Goal: Information Seeking & Learning: Learn about a topic

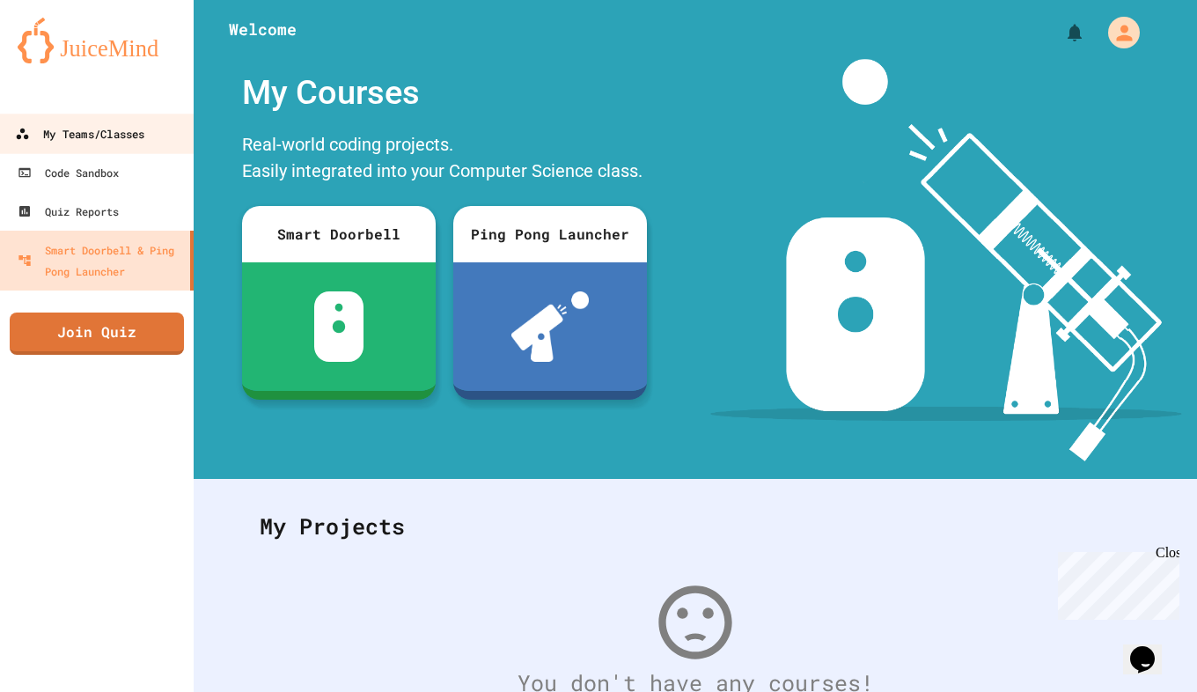
click at [132, 138] on div "My Teams/Classes" at bounding box center [79, 134] width 129 height 22
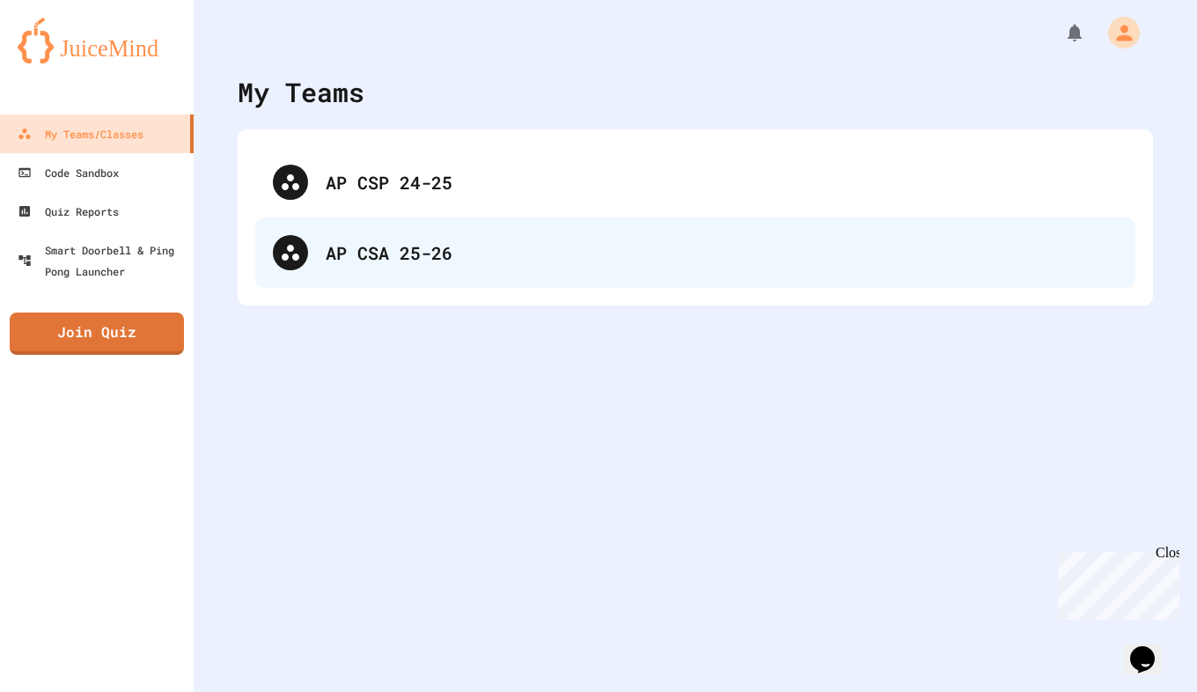
click at [445, 275] on div "AP CSA 25-26" at bounding box center [695, 252] width 880 height 70
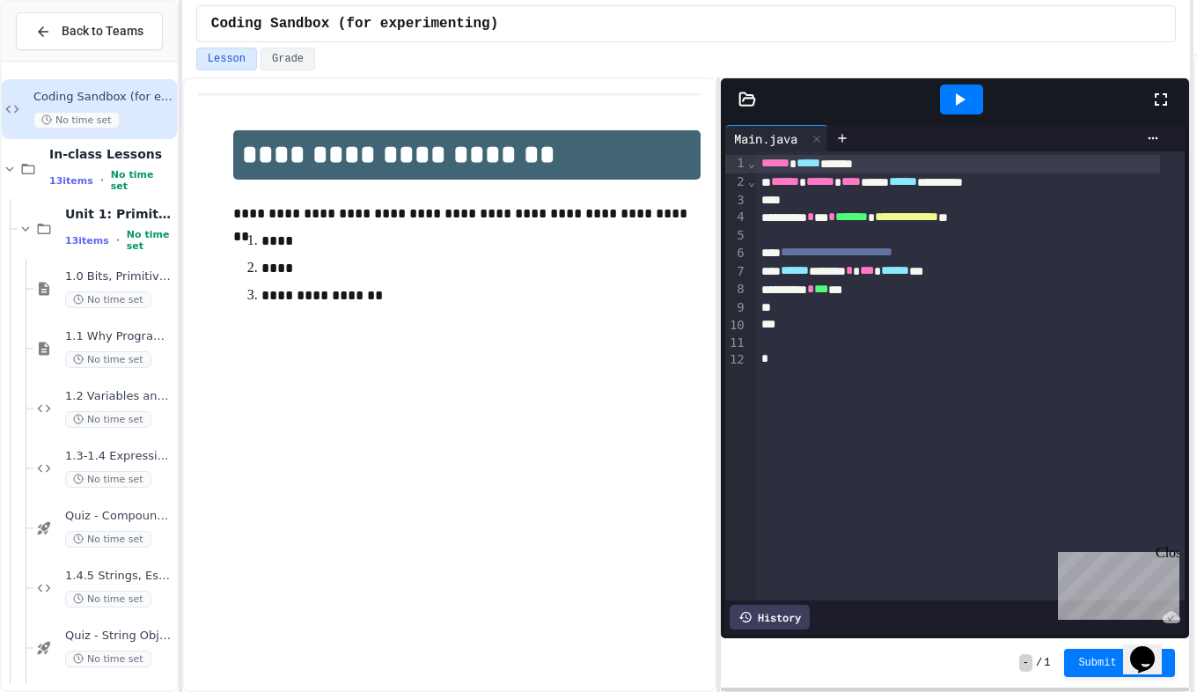
click at [1196, 392] on html "**********" at bounding box center [598, 346] width 1197 height 692
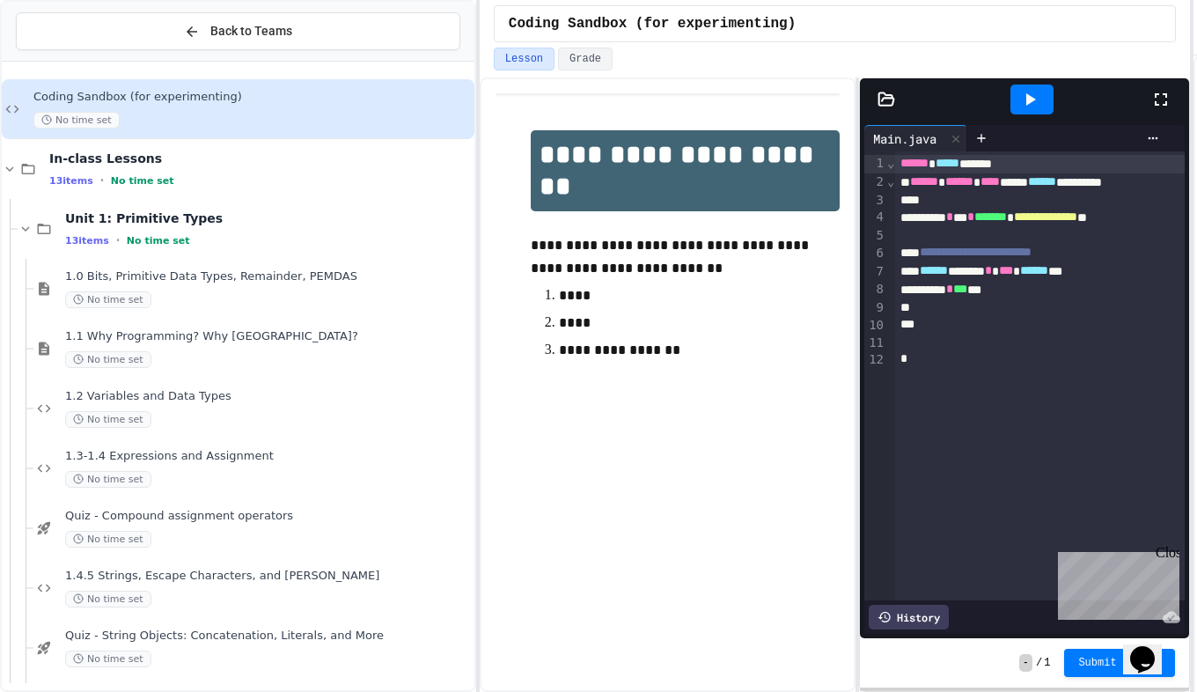
click at [482, 390] on div "**********" at bounding box center [598, 346] width 1197 height 692
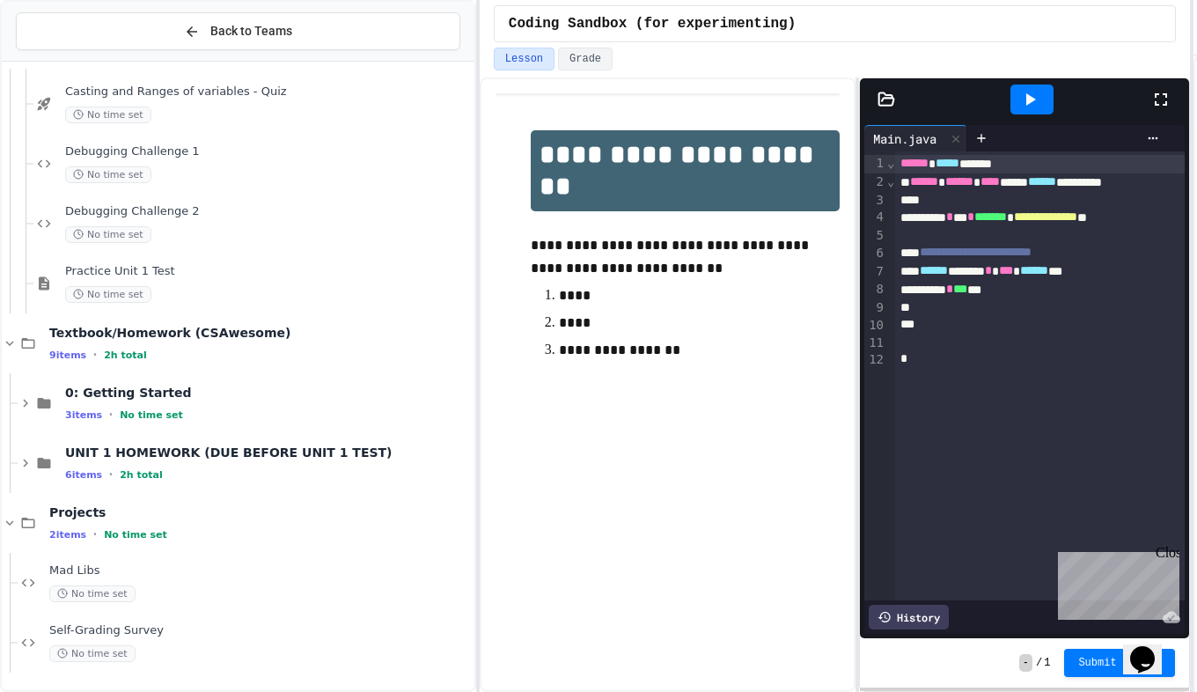
scroll to position [714, 0]
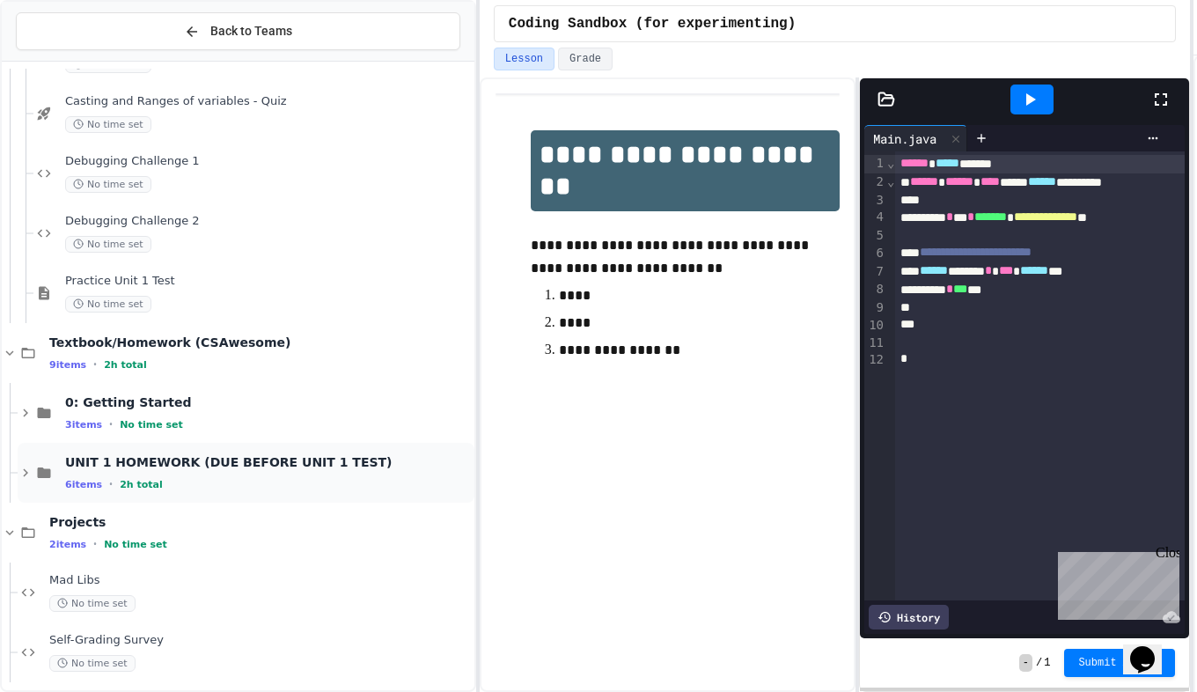
click at [76, 452] on div "UNIT 1 HOMEWORK (DUE BEFORE UNIT 1 TEST) 6 items • 2h total" at bounding box center [246, 473] width 457 height 60
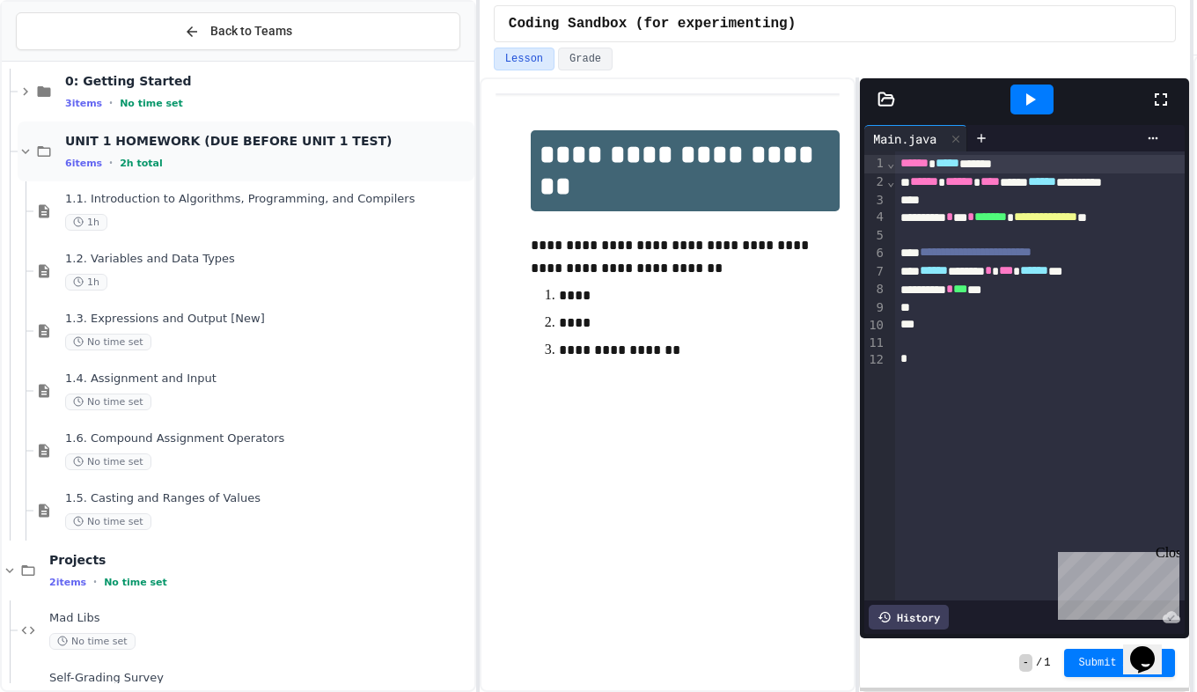
scroll to position [1039, 0]
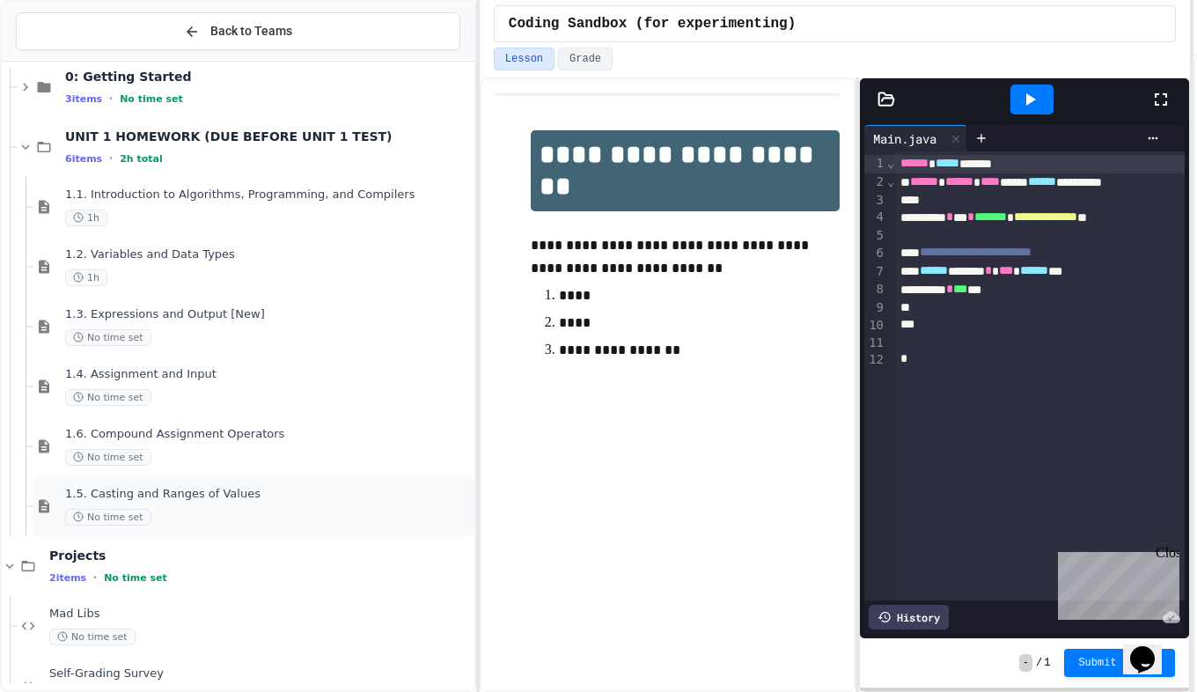
click at [102, 481] on div "1.5. Casting and Ranges of Values No time set" at bounding box center [253, 506] width 441 height 60
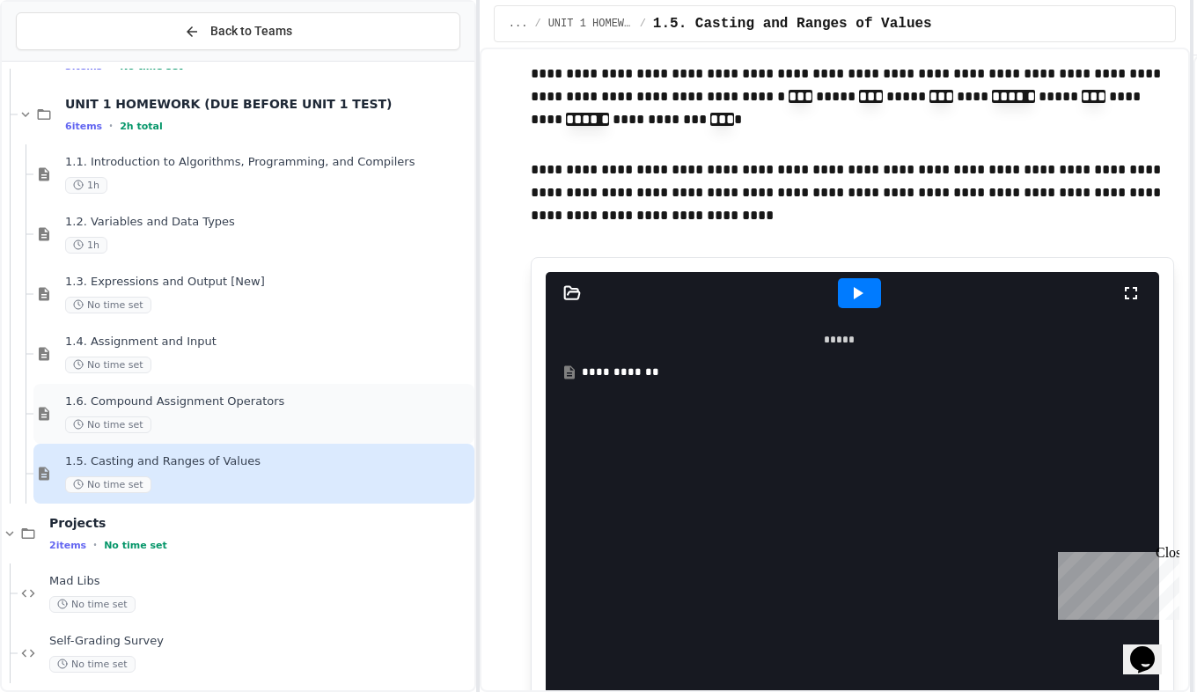
scroll to position [1082, 0]
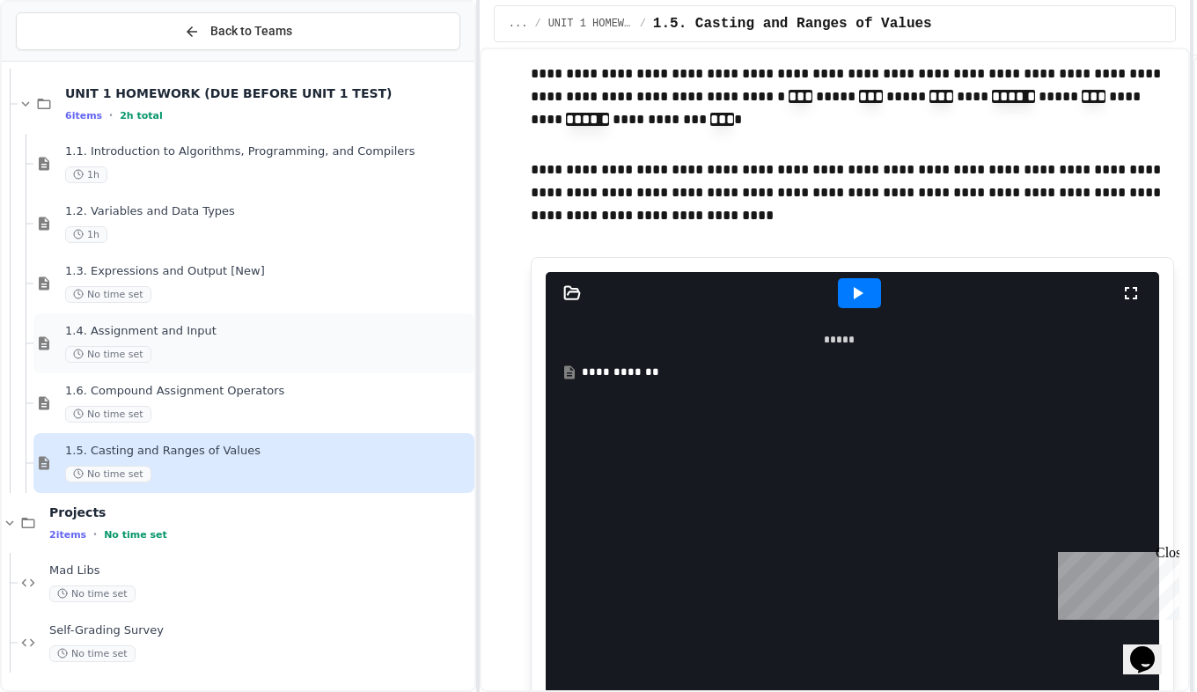
click at [162, 333] on span "1.4. Assignment and Input" at bounding box center [268, 331] width 406 height 15
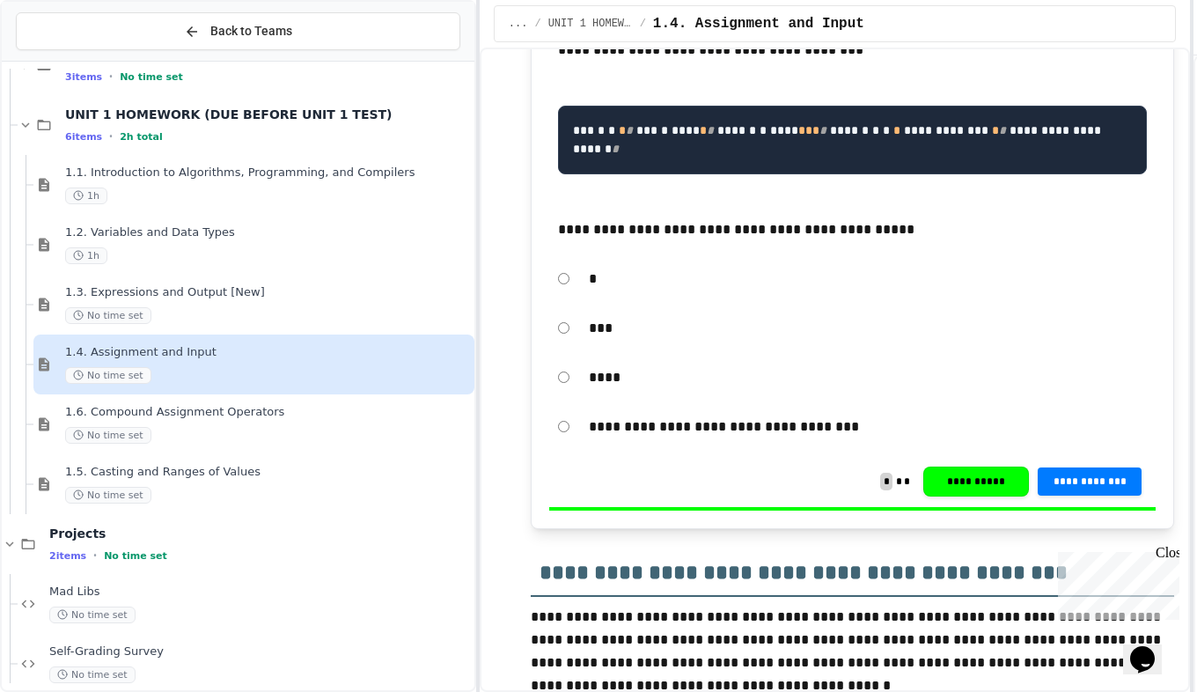
scroll to position [9825, 0]
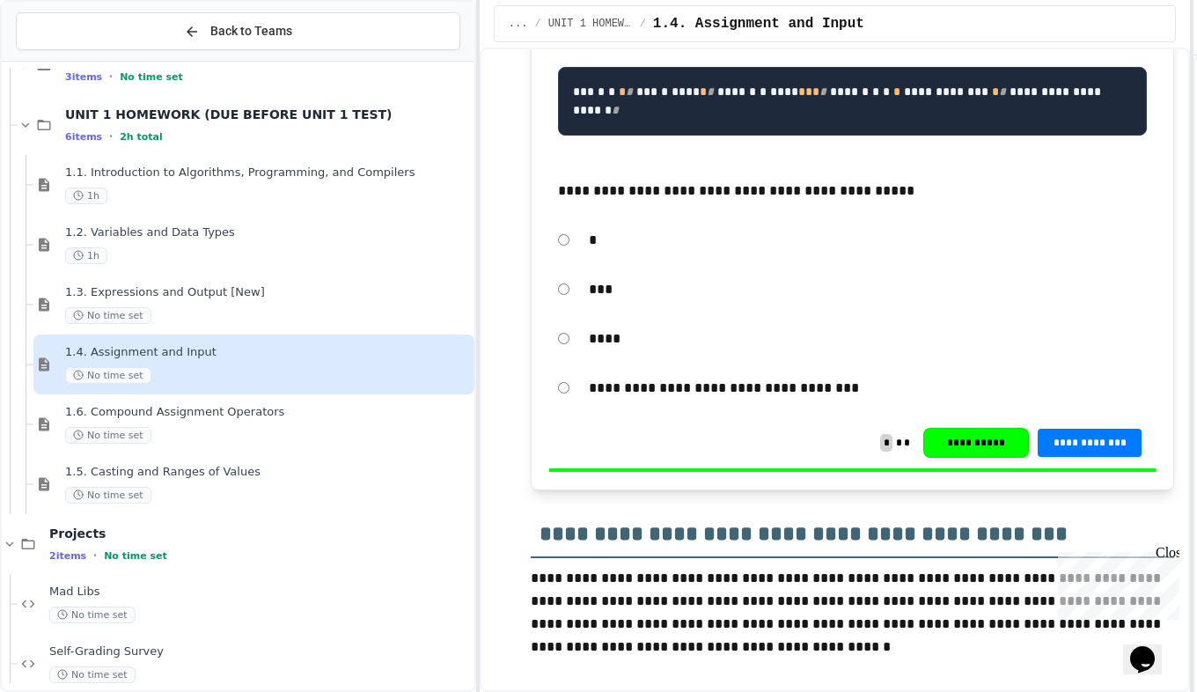
click at [1175, 553] on div "Close" at bounding box center [1166, 556] width 22 height 22
click at [202, 431] on div "No time set" at bounding box center [268, 435] width 406 height 17
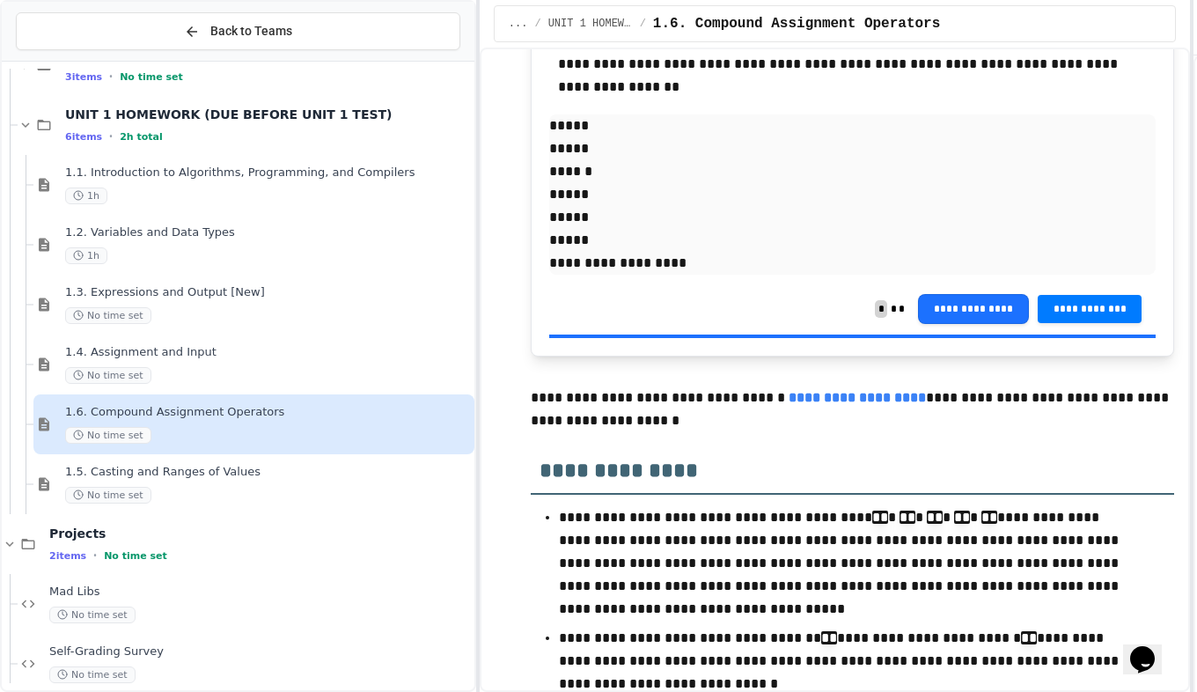
scroll to position [4594, 0]
click at [186, 470] on span "1.5. Casting and Ranges of Values" at bounding box center [268, 472] width 406 height 15
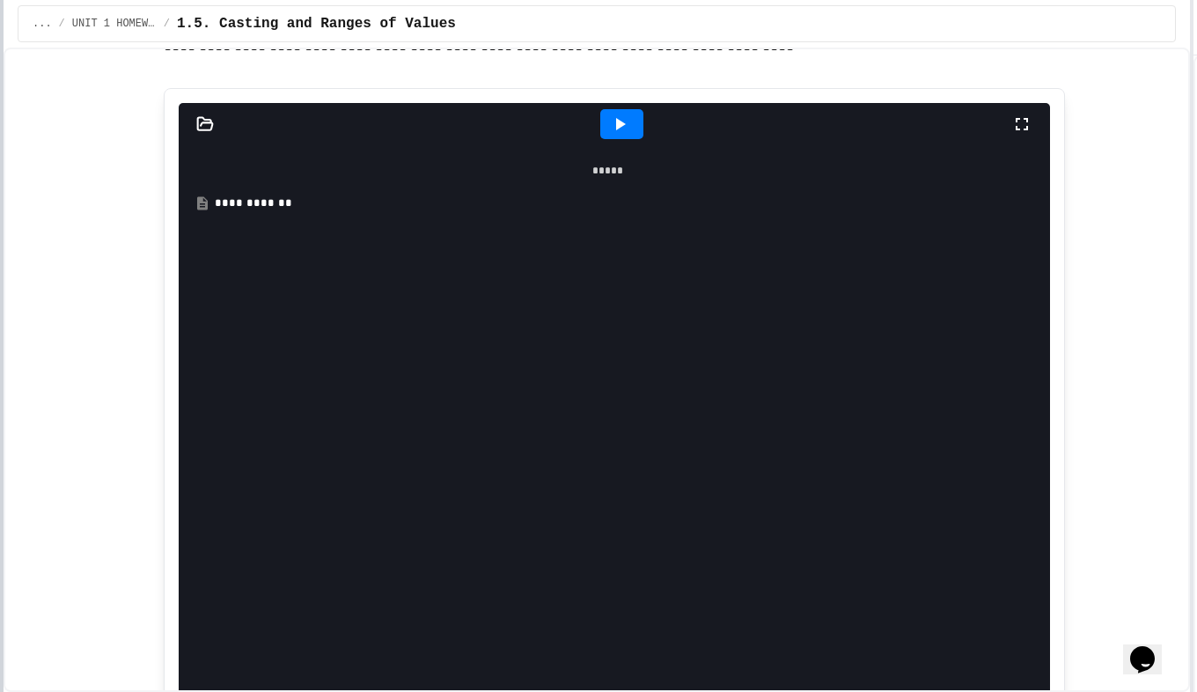
scroll to position [878, 0]
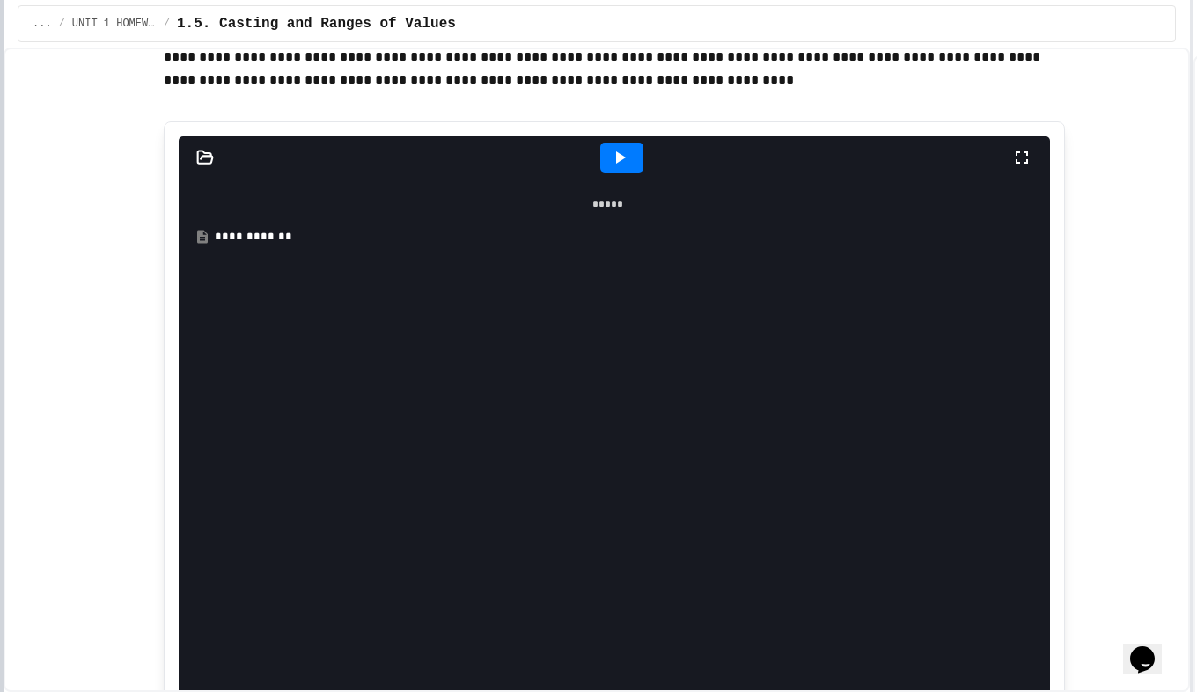
click at [0, 433] on html "**********" at bounding box center [598, 346] width 1197 height 692
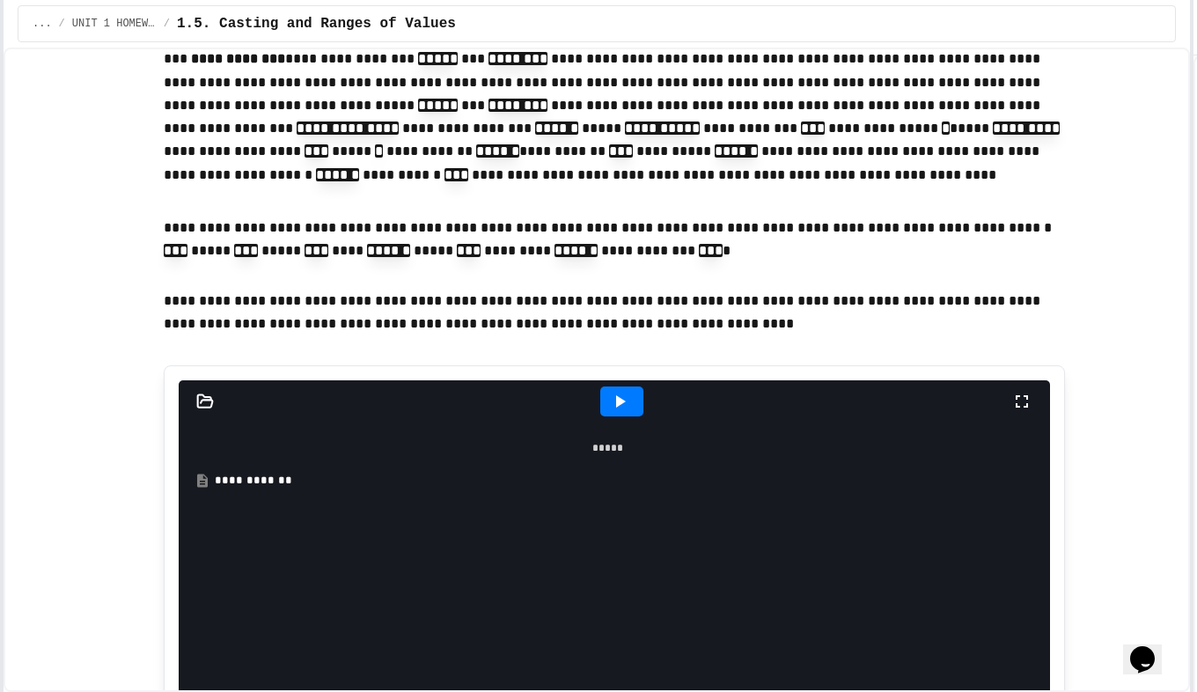
scroll to position [668, 0]
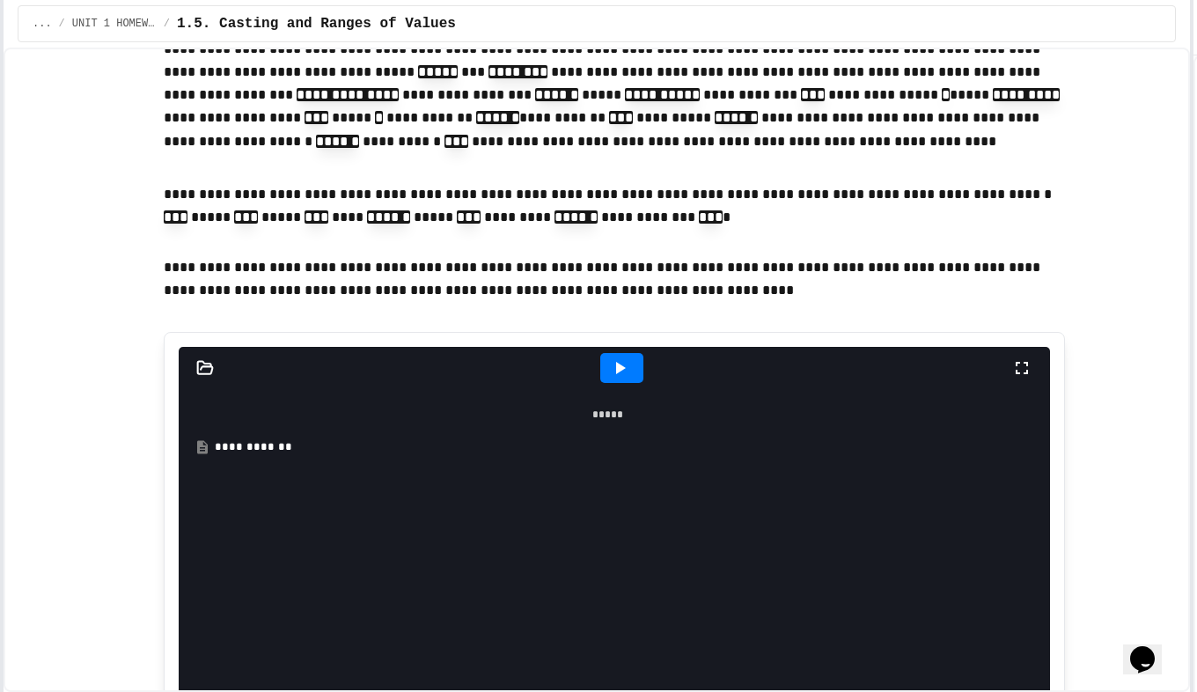
click at [1023, 357] on icon at bounding box center [1021, 367] width 21 height 21
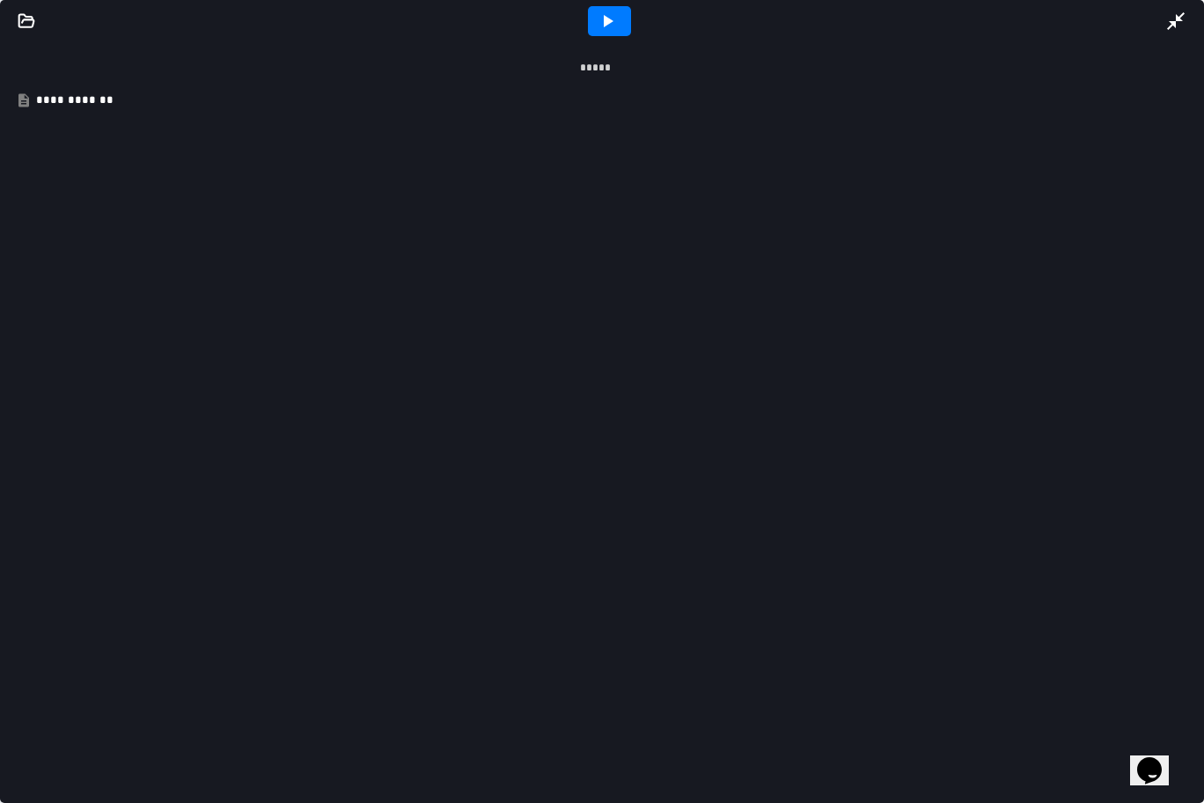
click at [604, 25] on icon at bounding box center [609, 21] width 10 height 12
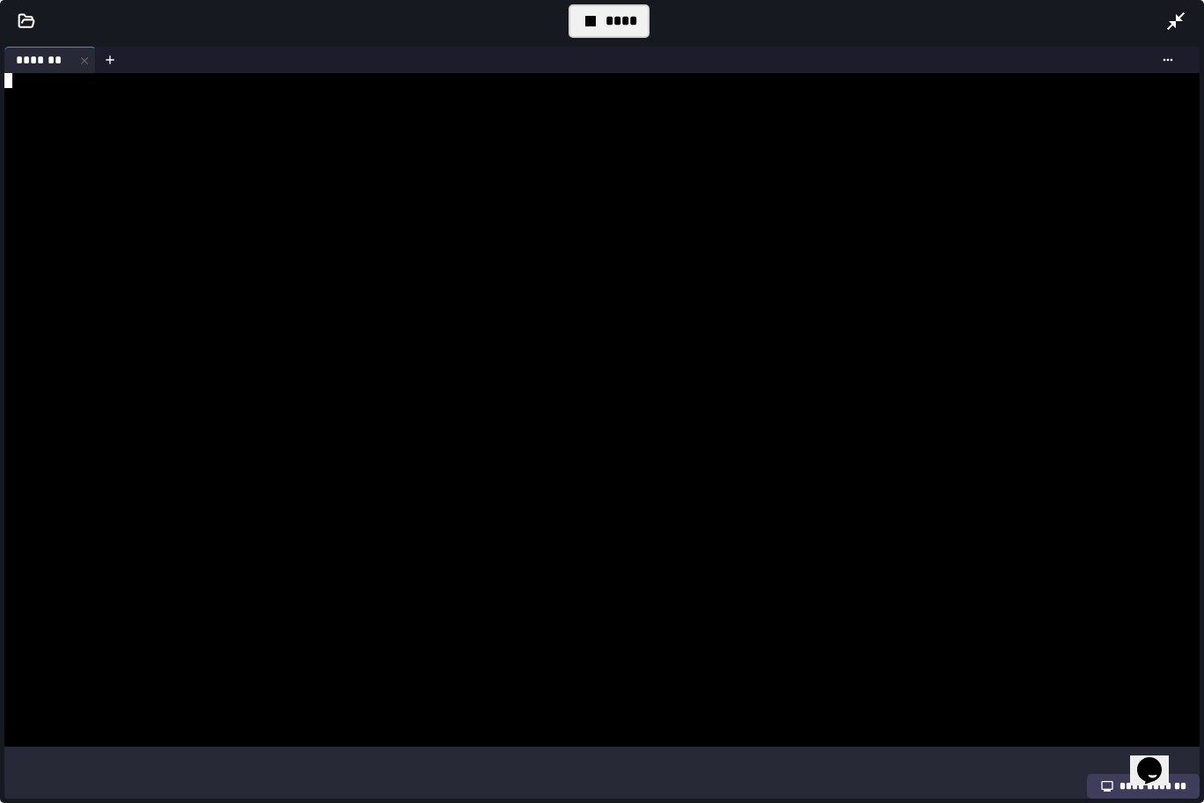
click at [82, 96] on div at bounding box center [586, 95] width 1164 height 15
click at [1183, 25] on icon at bounding box center [1175, 21] width 21 height 21
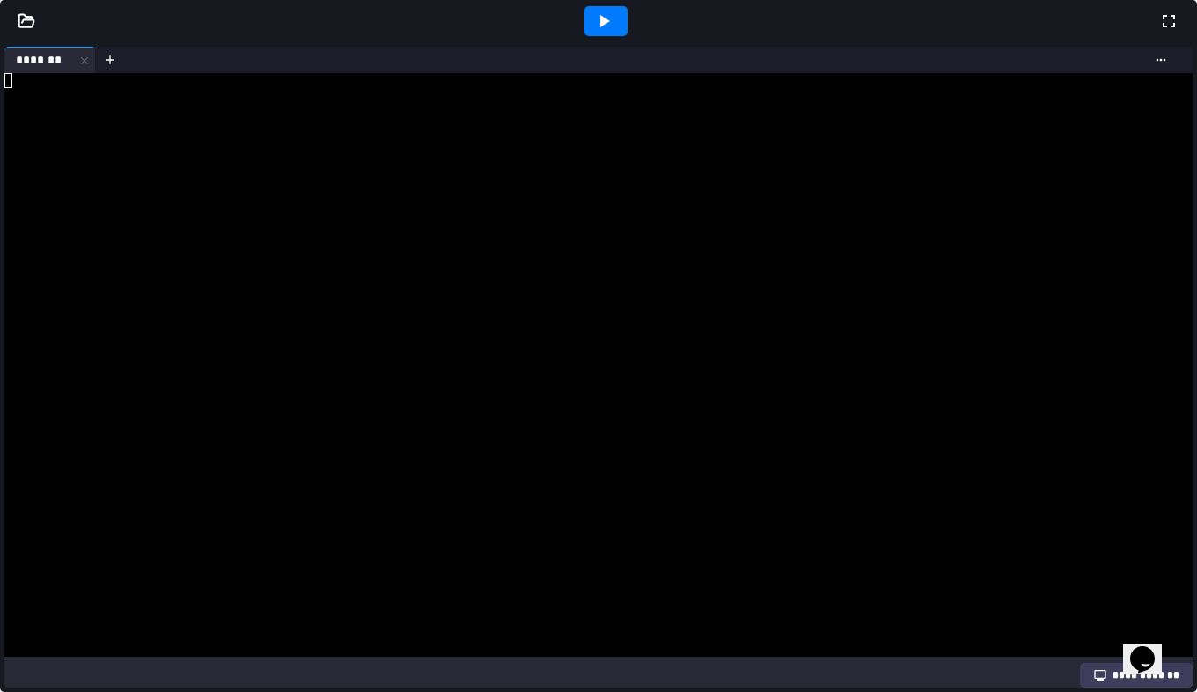
scroll to position [634, 0]
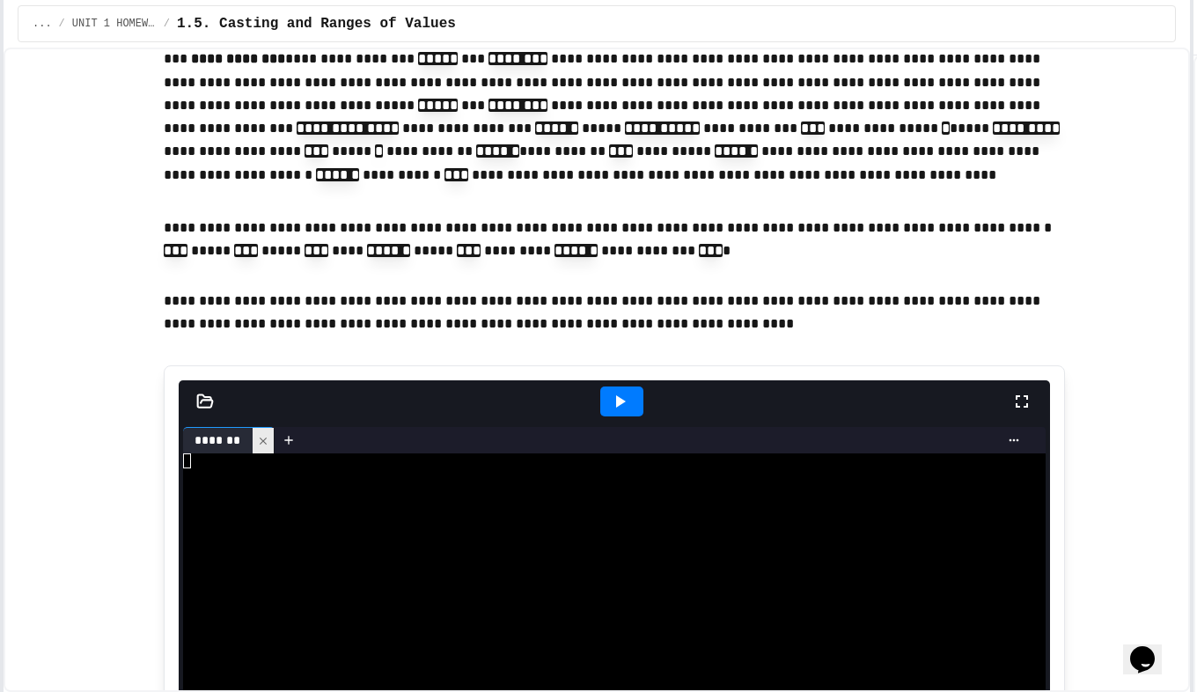
click at [253, 428] on div at bounding box center [263, 441] width 21 height 26
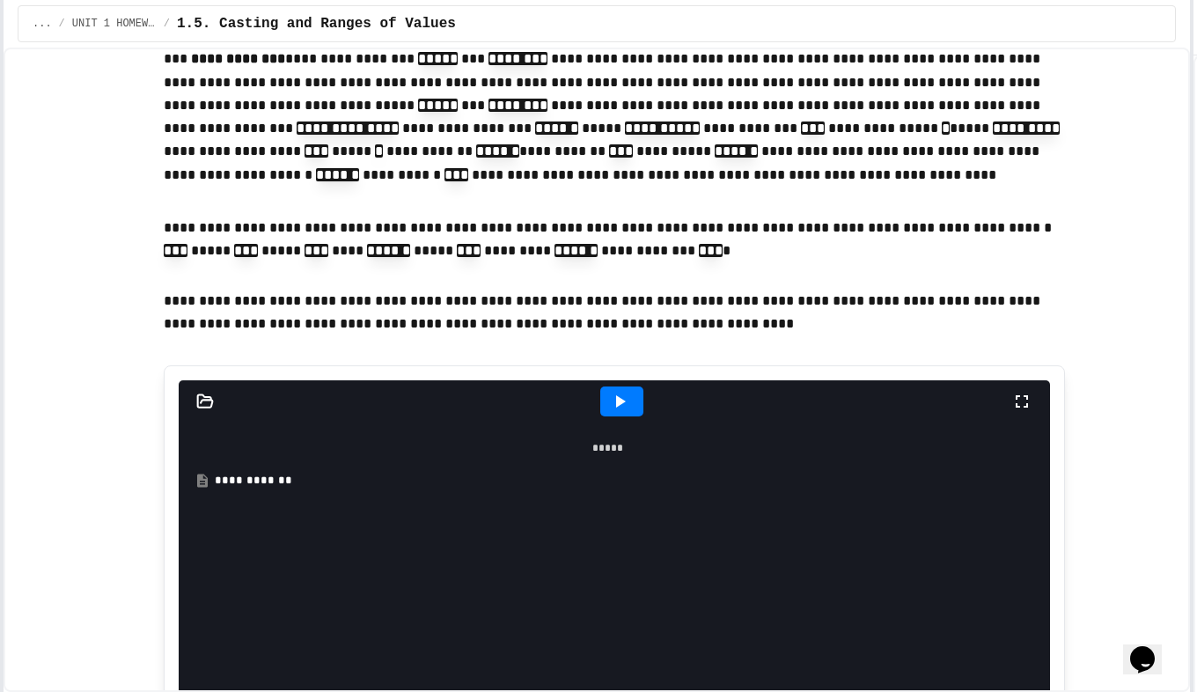
click at [267, 472] on div "**********" at bounding box center [620, 481] width 811 height 18
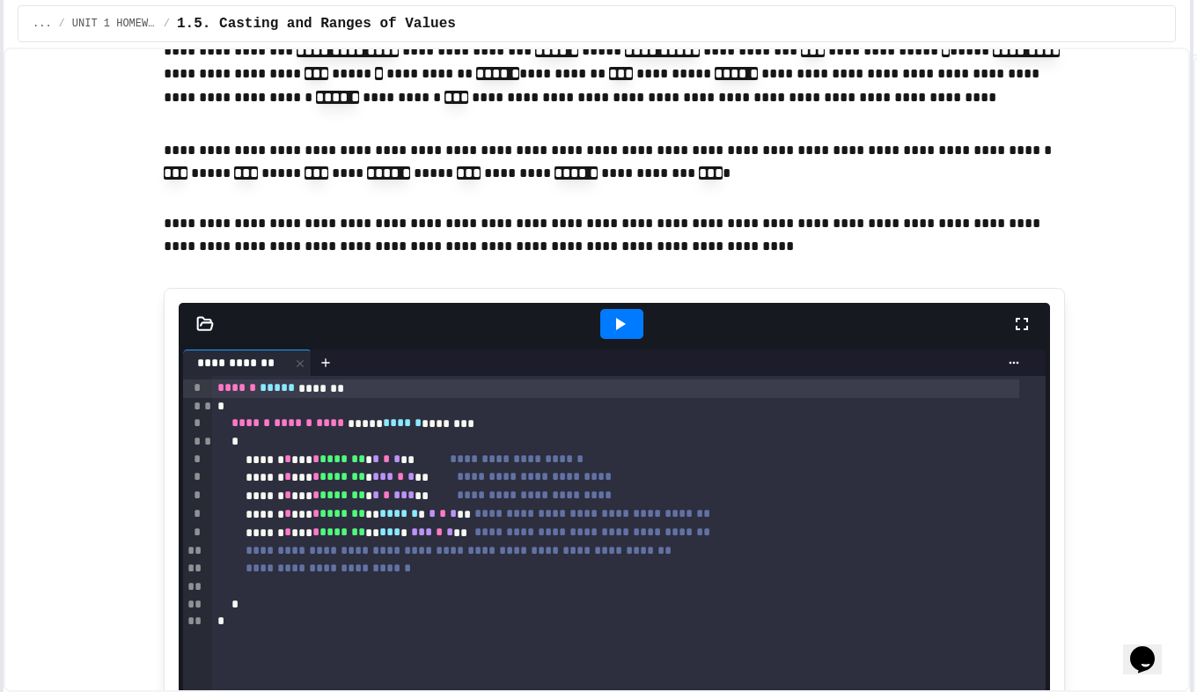
scroll to position [704, 0]
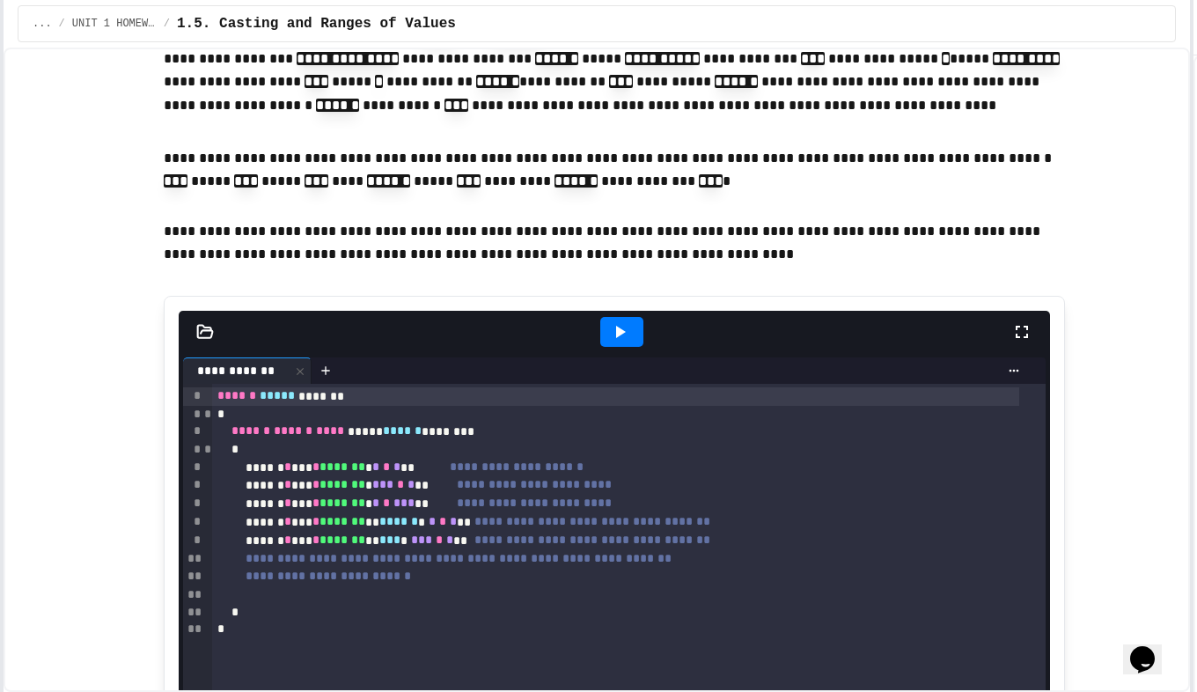
click at [639, 224] on p "**********" at bounding box center [614, 243] width 901 height 46
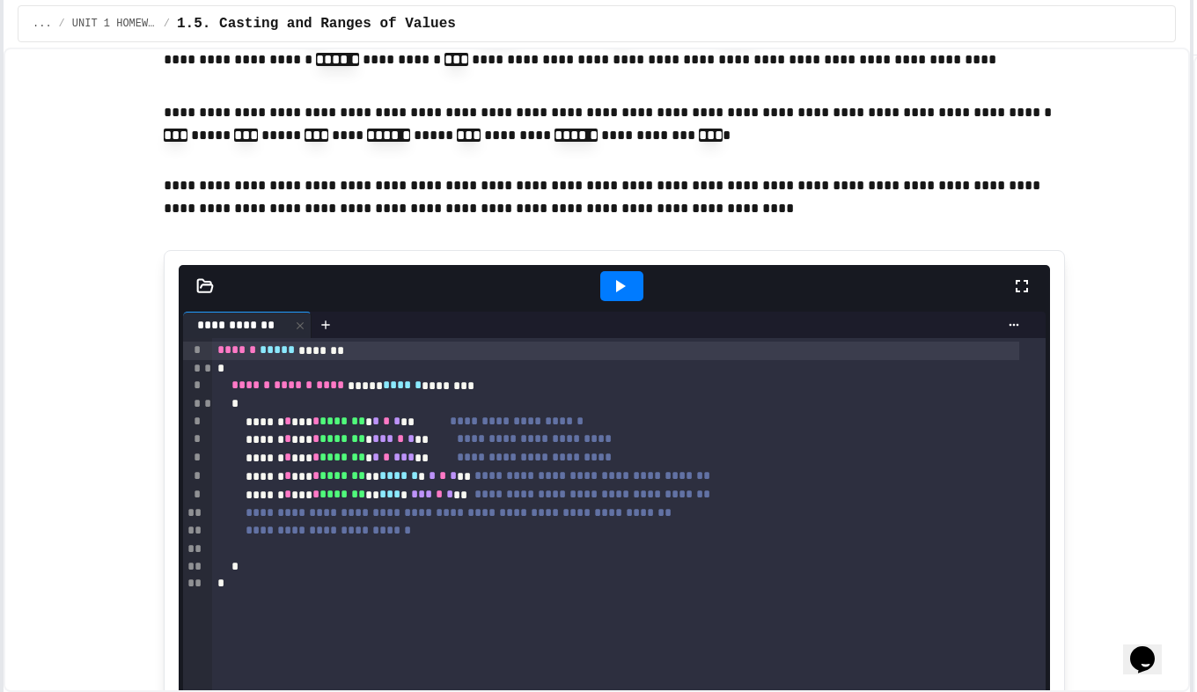
scroll to position [762, 0]
